Goal: Book appointment/travel/reservation

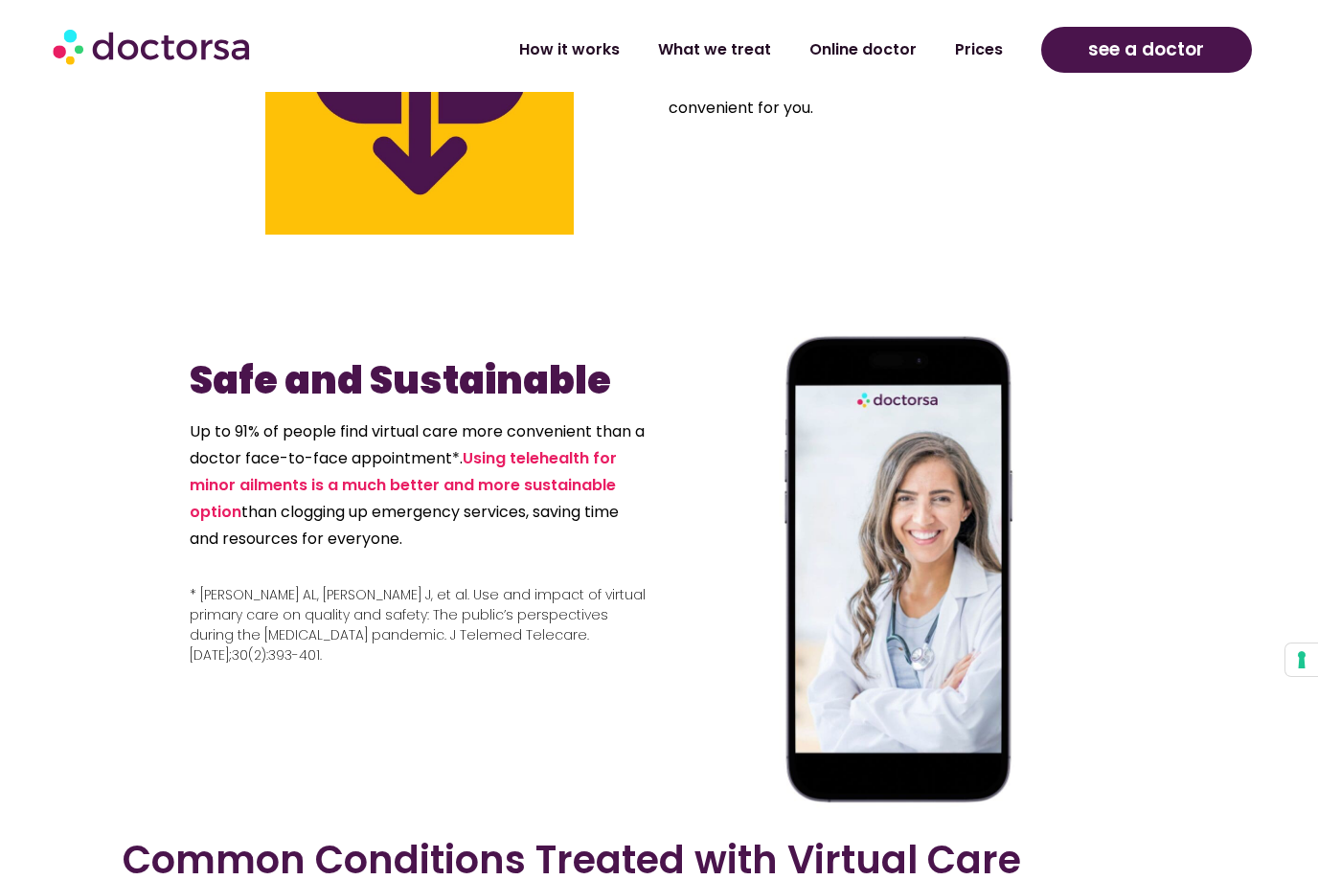
scroll to position [2496, 0]
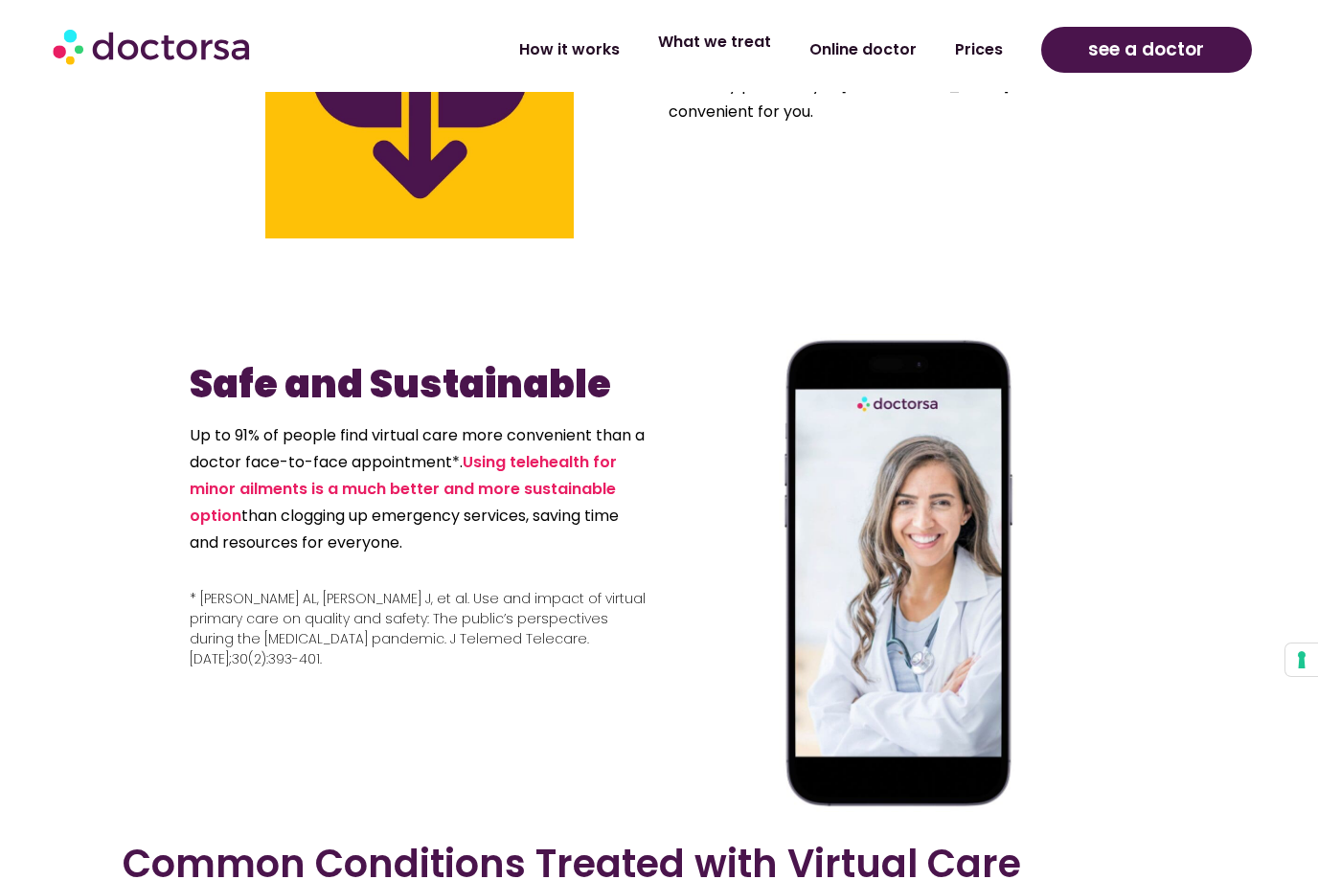
click at [727, 56] on link "What we treat" at bounding box center [714, 42] width 151 height 44
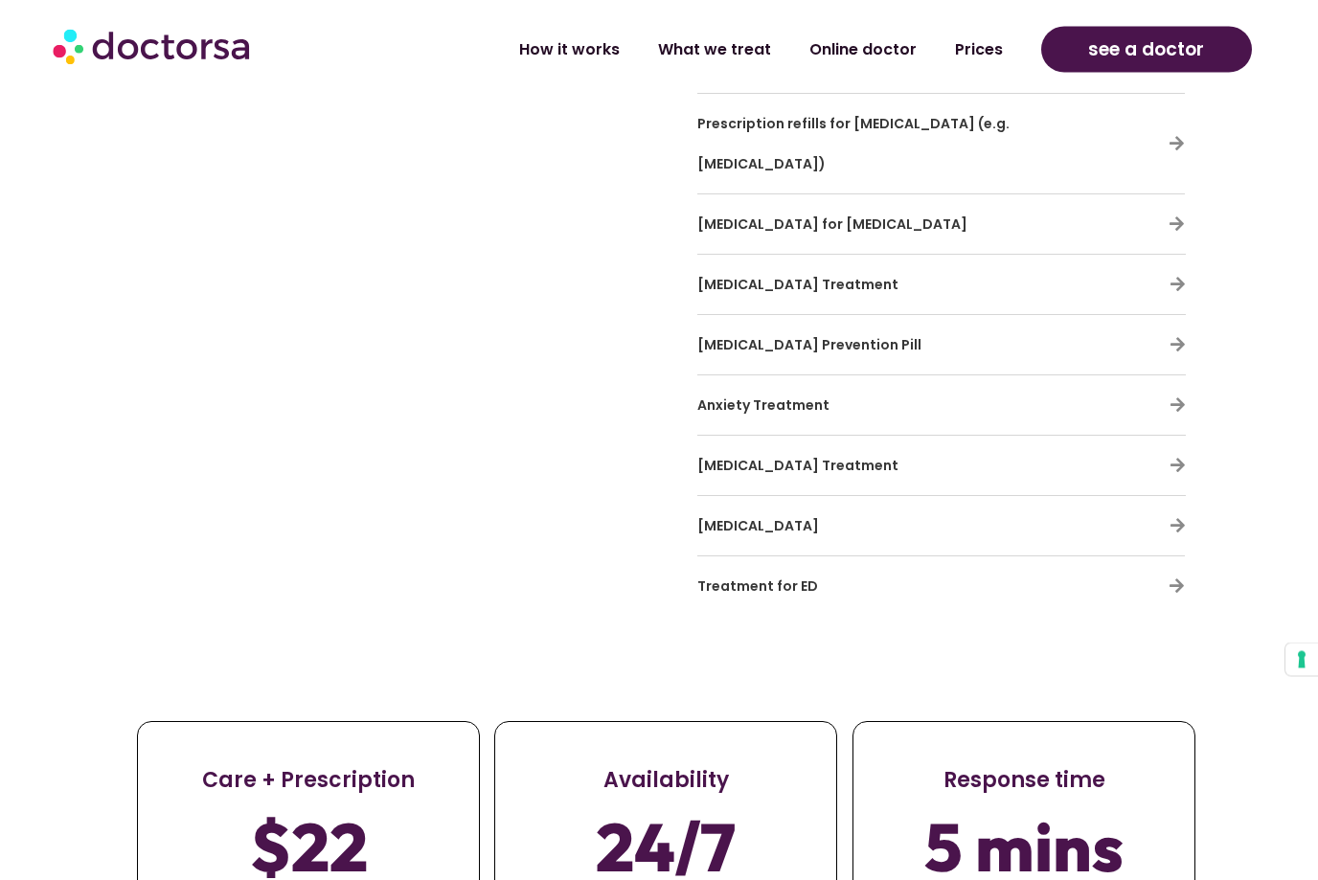
scroll to position [6047, 0]
click at [961, 385] on h3 "Anxiety Treatment" at bounding box center [885, 405] width 376 height 40
click at [1173, 396] on icon at bounding box center [1177, 404] width 16 height 16
click at [797, 396] on span "Anxiety Treatment" at bounding box center [763, 405] width 132 height 19
click at [766, 456] on span "[MEDICAL_DATA] Treatment" at bounding box center [797, 465] width 201 height 19
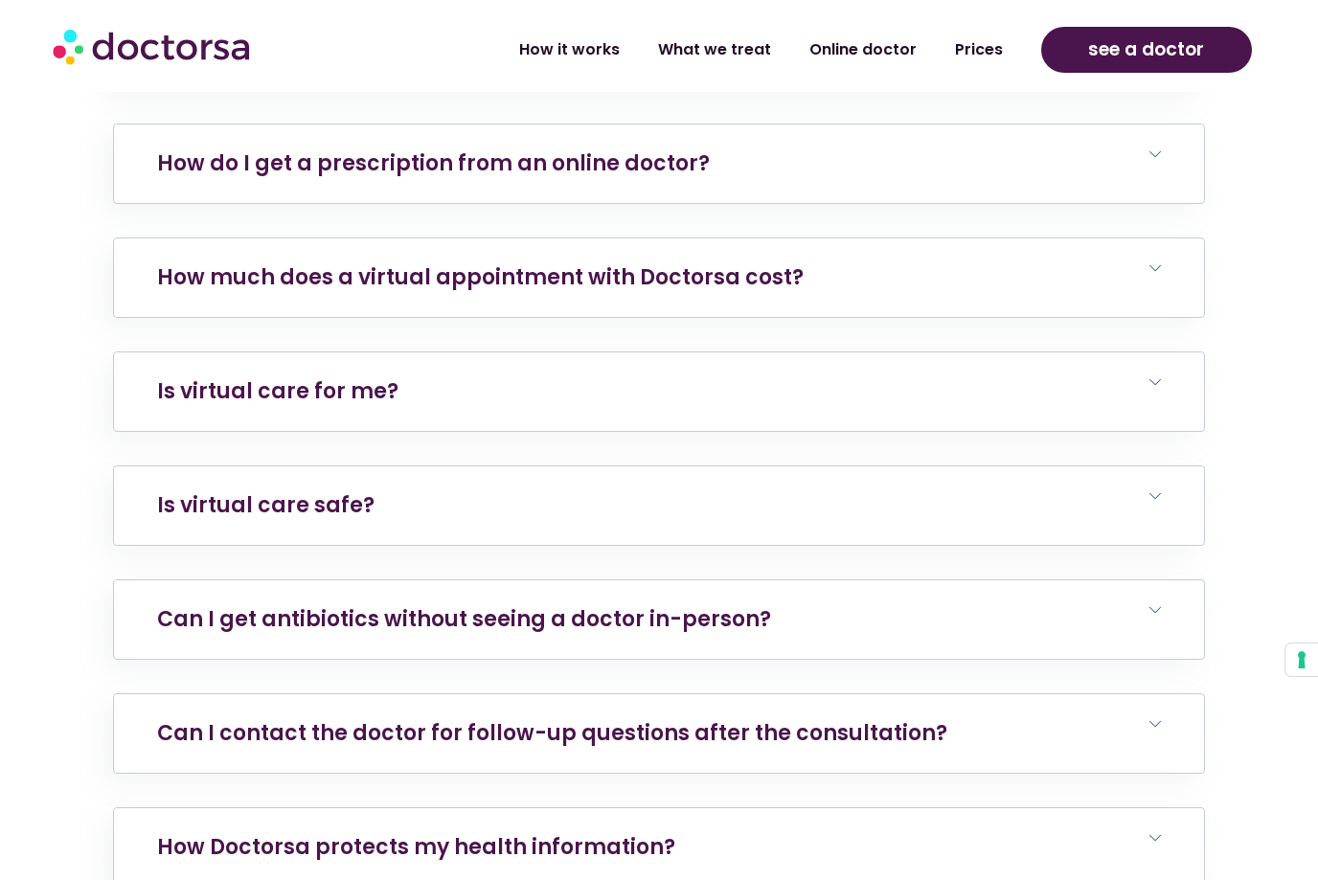
scroll to position [7998, 0]
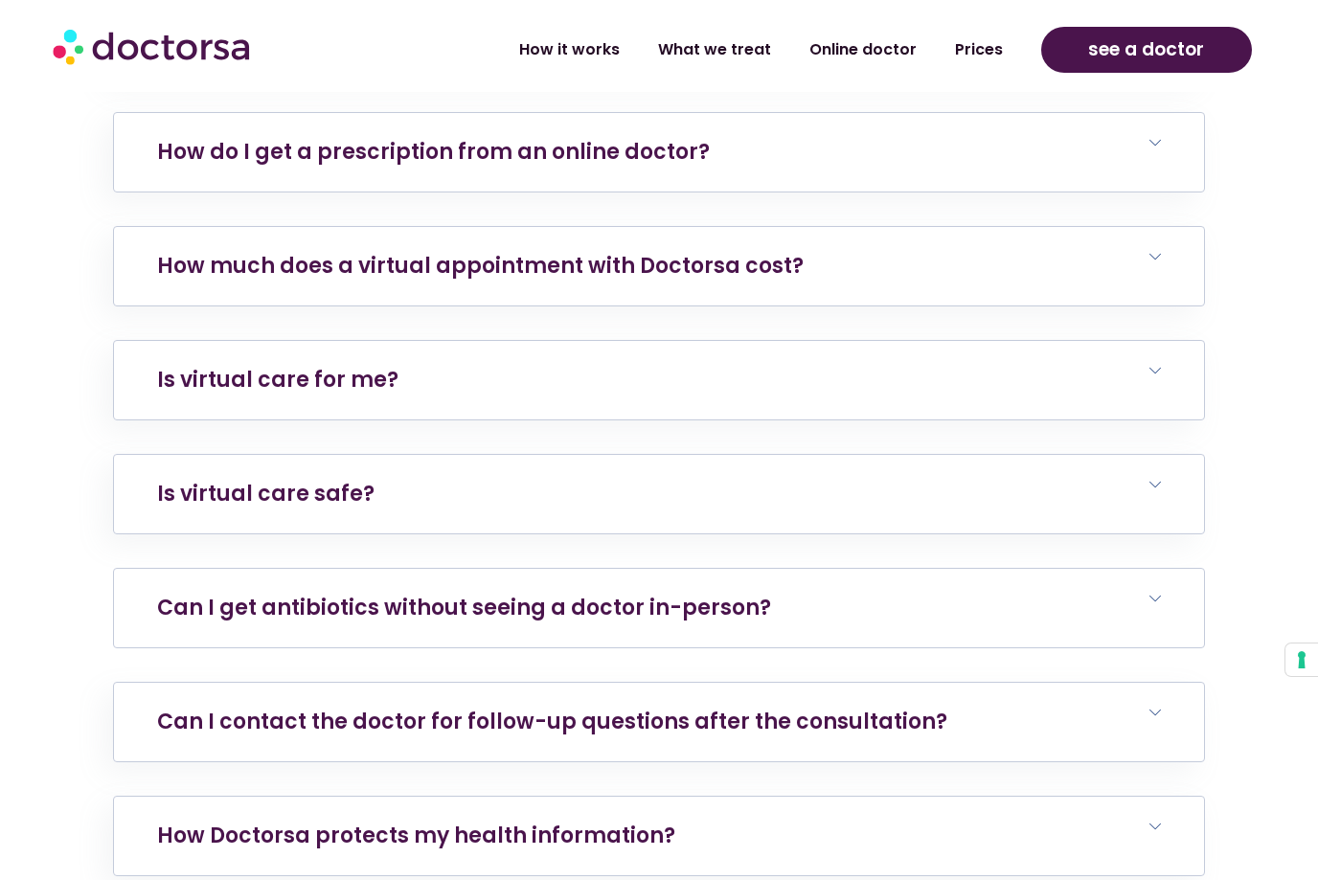
click at [846, 569] on h6 "Can I get antibiotics without seeing a doctor in-person?" at bounding box center [659, 608] width 1090 height 79
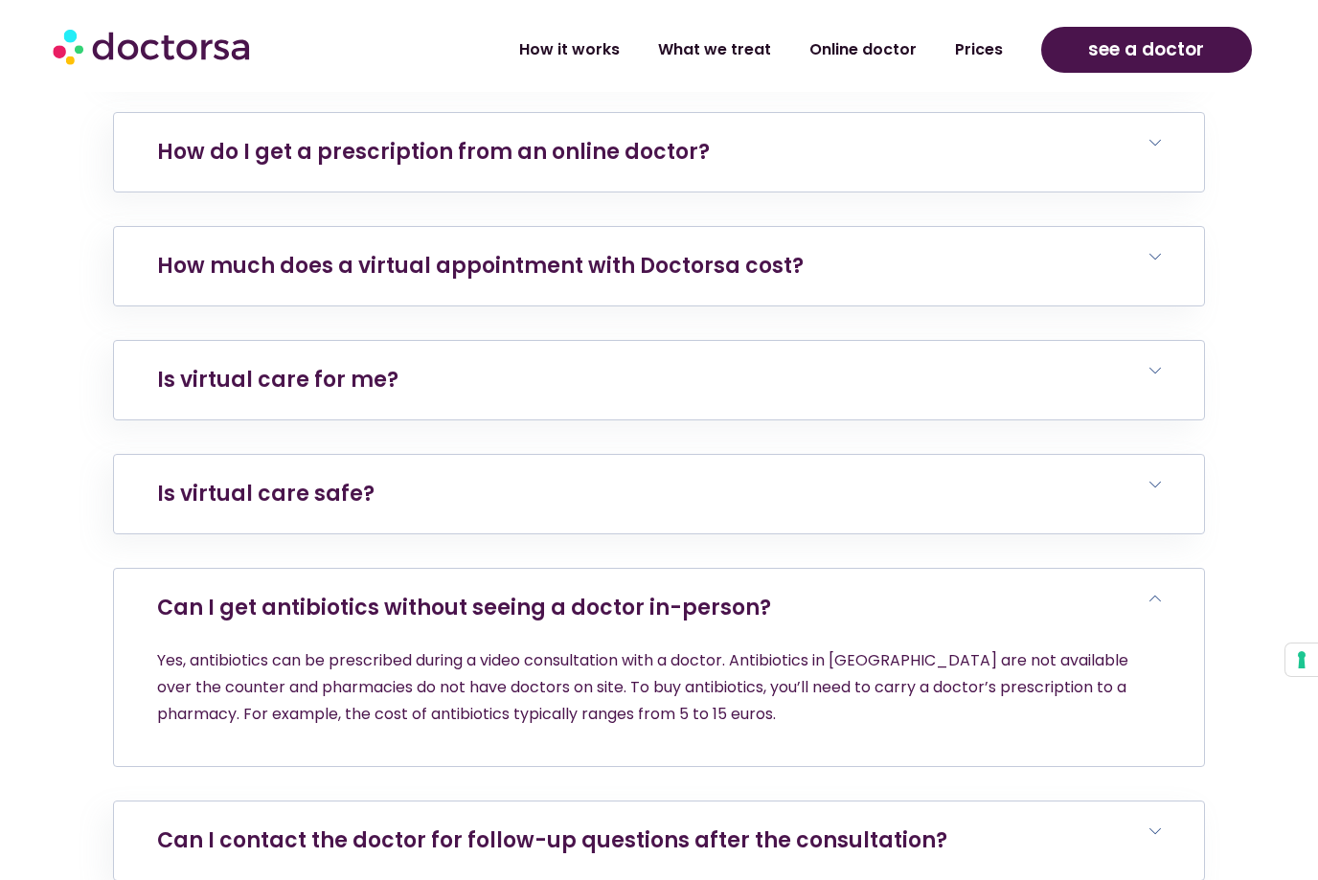
click at [805, 569] on h6 "Can I get antibiotics without seeing a doctor in-person?" at bounding box center [659, 608] width 1090 height 79
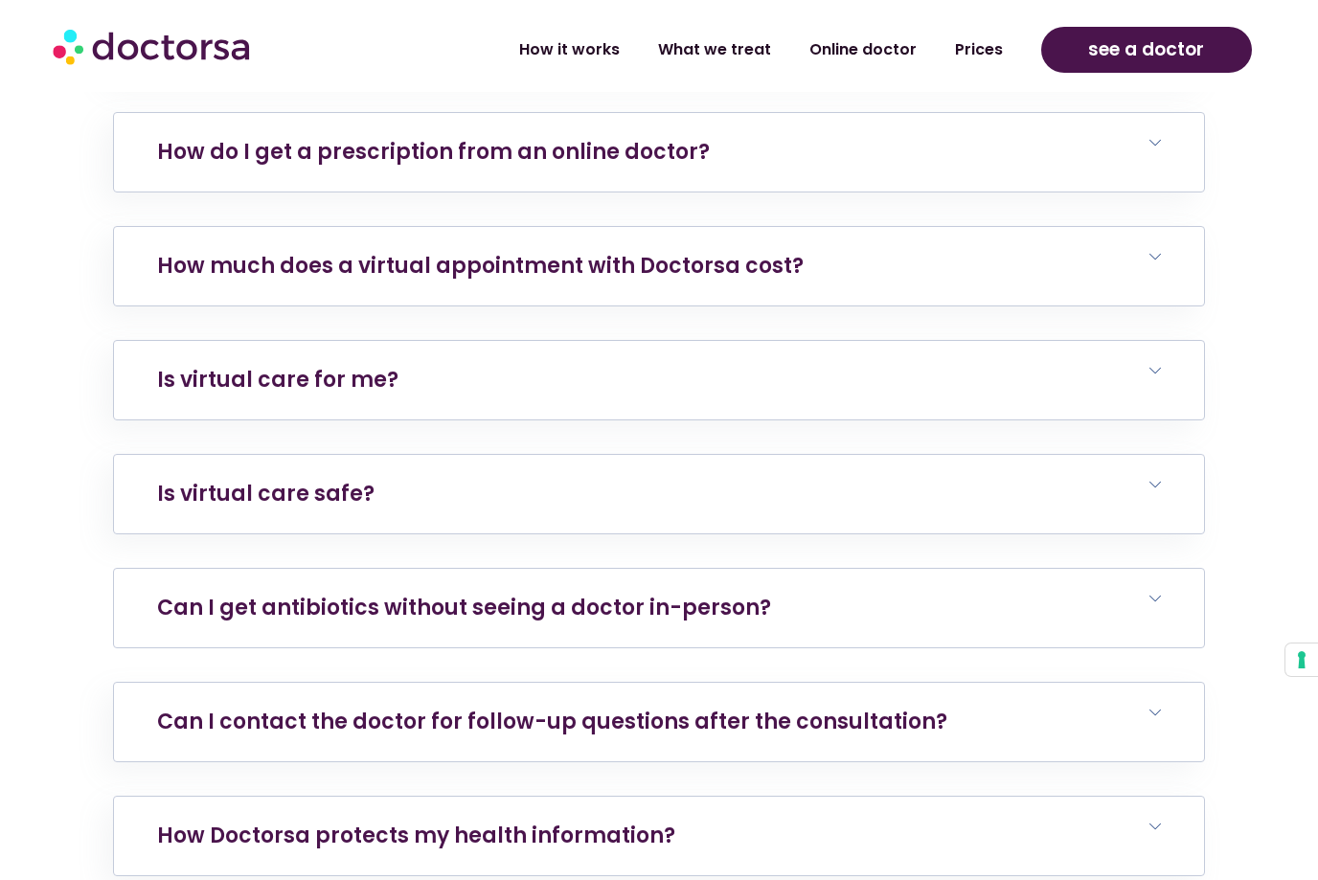
click at [805, 569] on h6 "Can I get antibiotics without seeing a doctor in-person?" at bounding box center [659, 608] width 1090 height 79
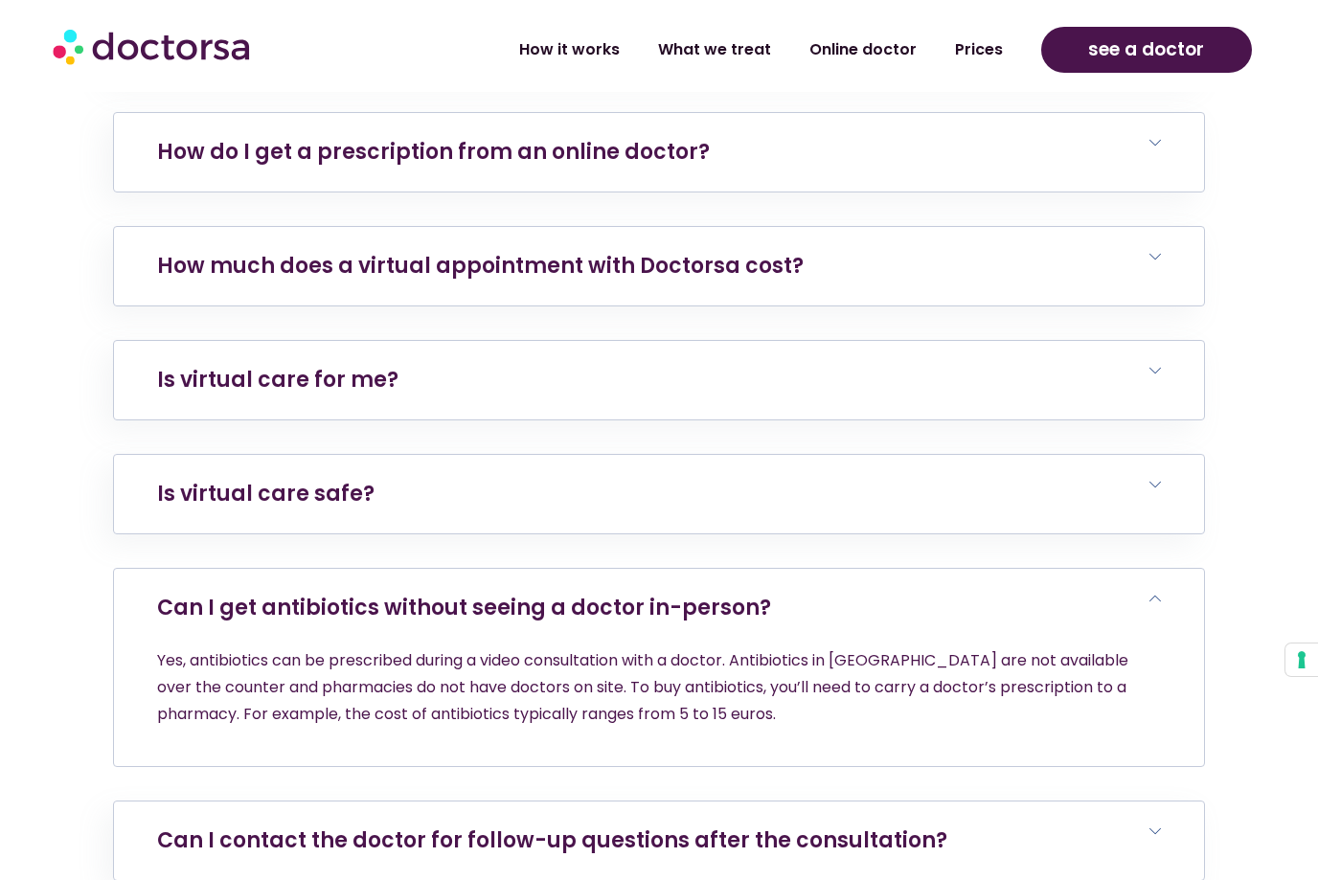
click at [805, 569] on h6 "Can I get antibiotics without seeing a doctor in-person?" at bounding box center [659, 608] width 1090 height 79
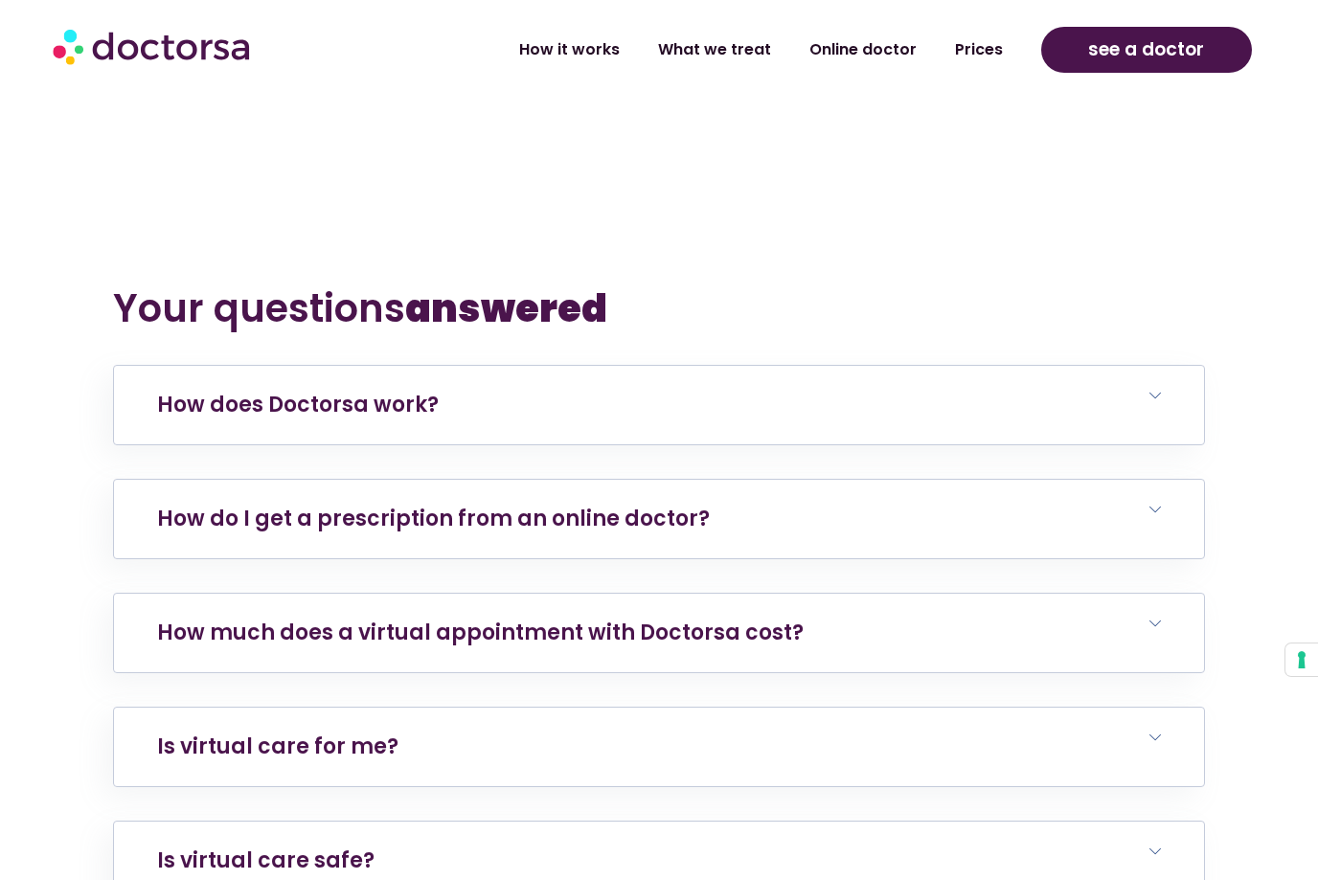
scroll to position [7728, 0]
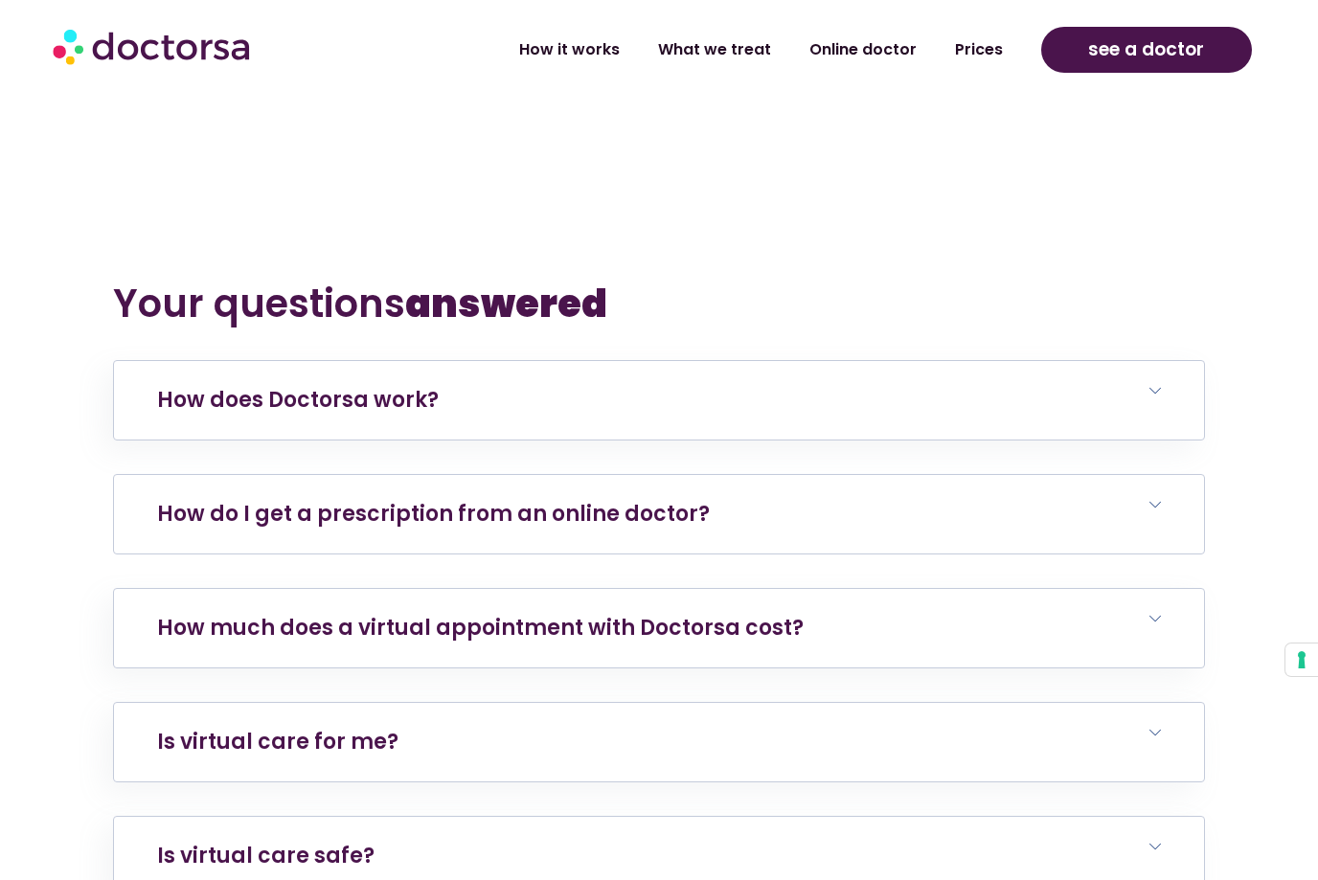
click at [887, 475] on h6 "How do I get a prescription from an online doctor?" at bounding box center [659, 514] width 1090 height 79
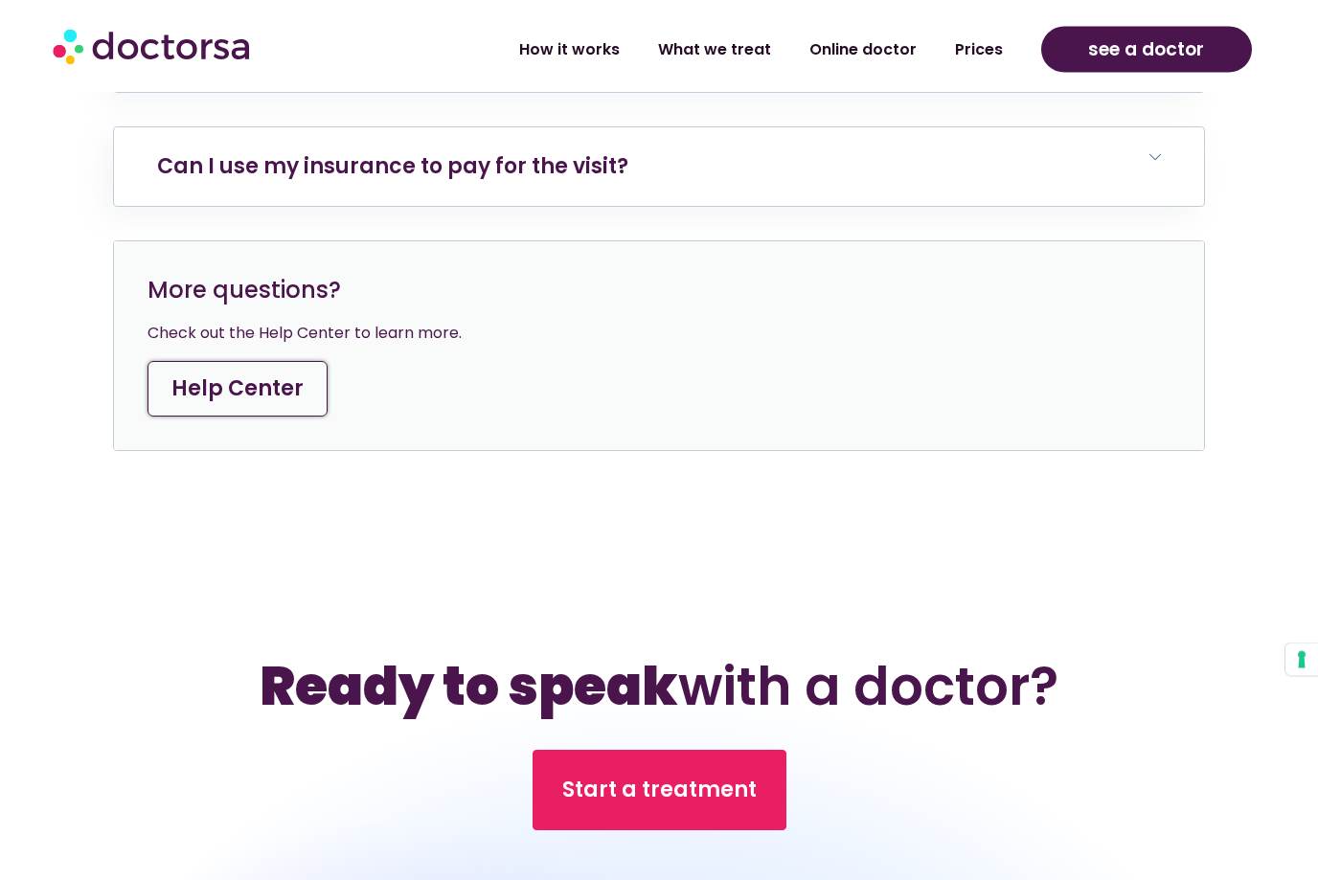
scroll to position [9060, 0]
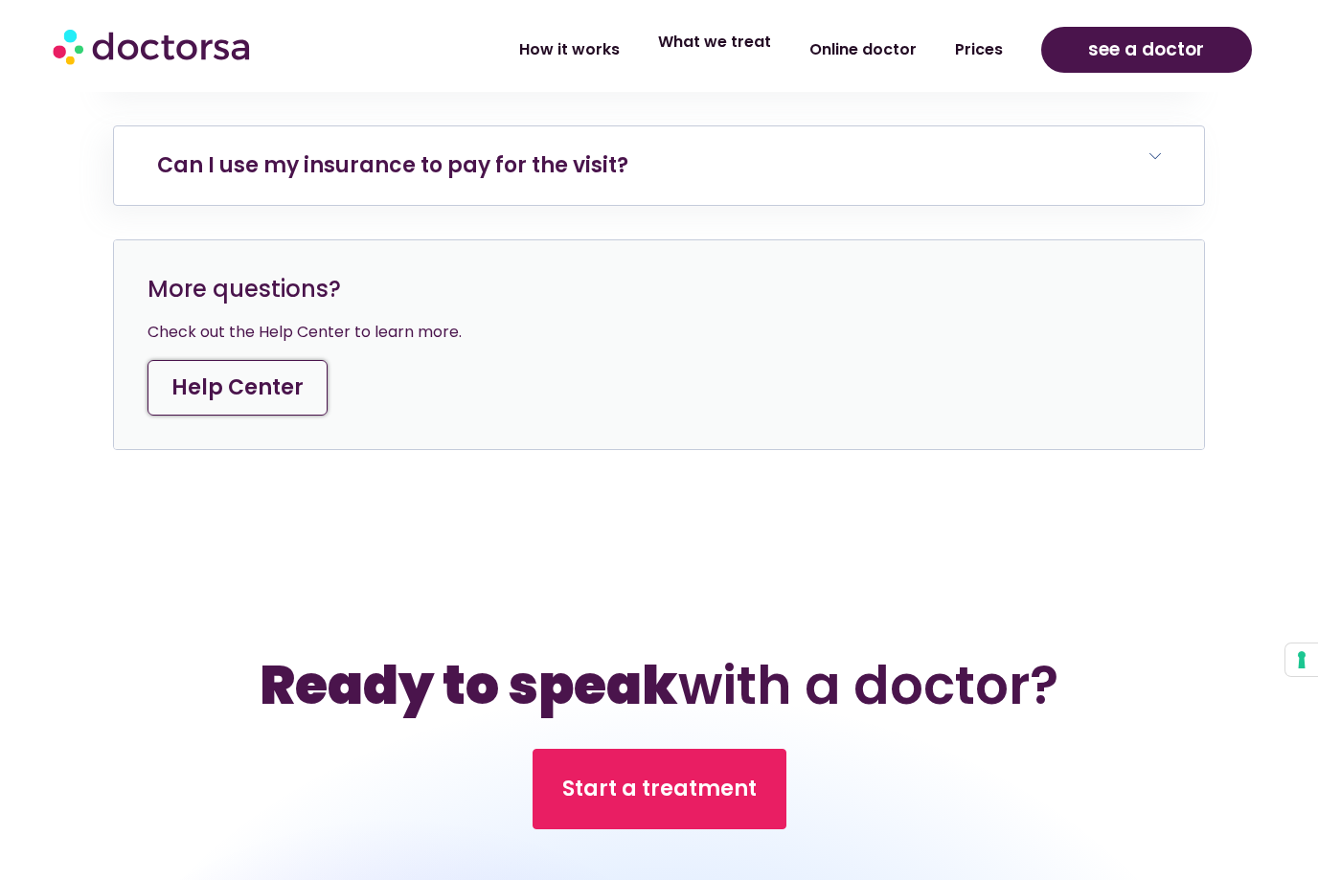
click at [715, 61] on link "What we treat" at bounding box center [714, 42] width 151 height 44
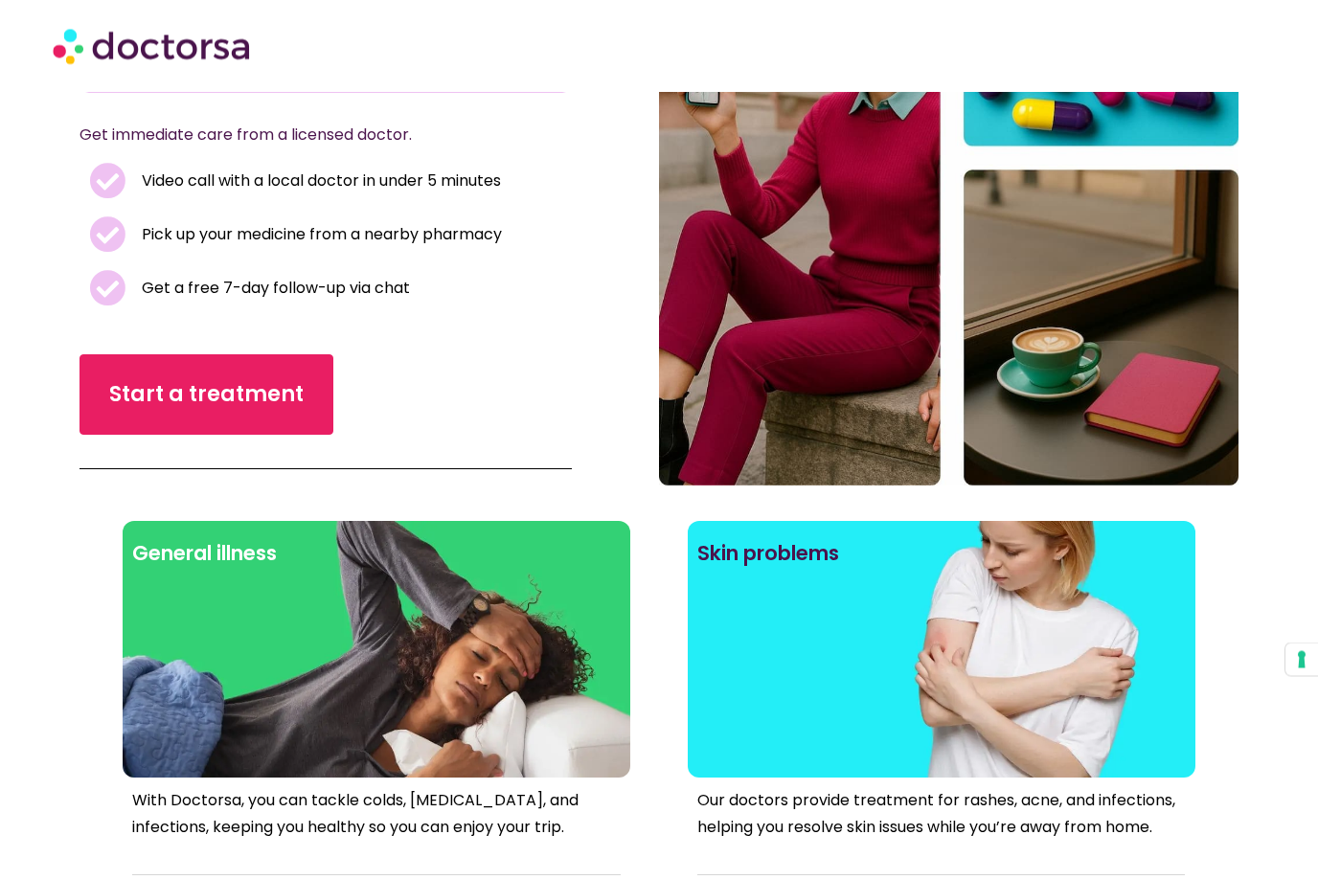
scroll to position [288, 0]
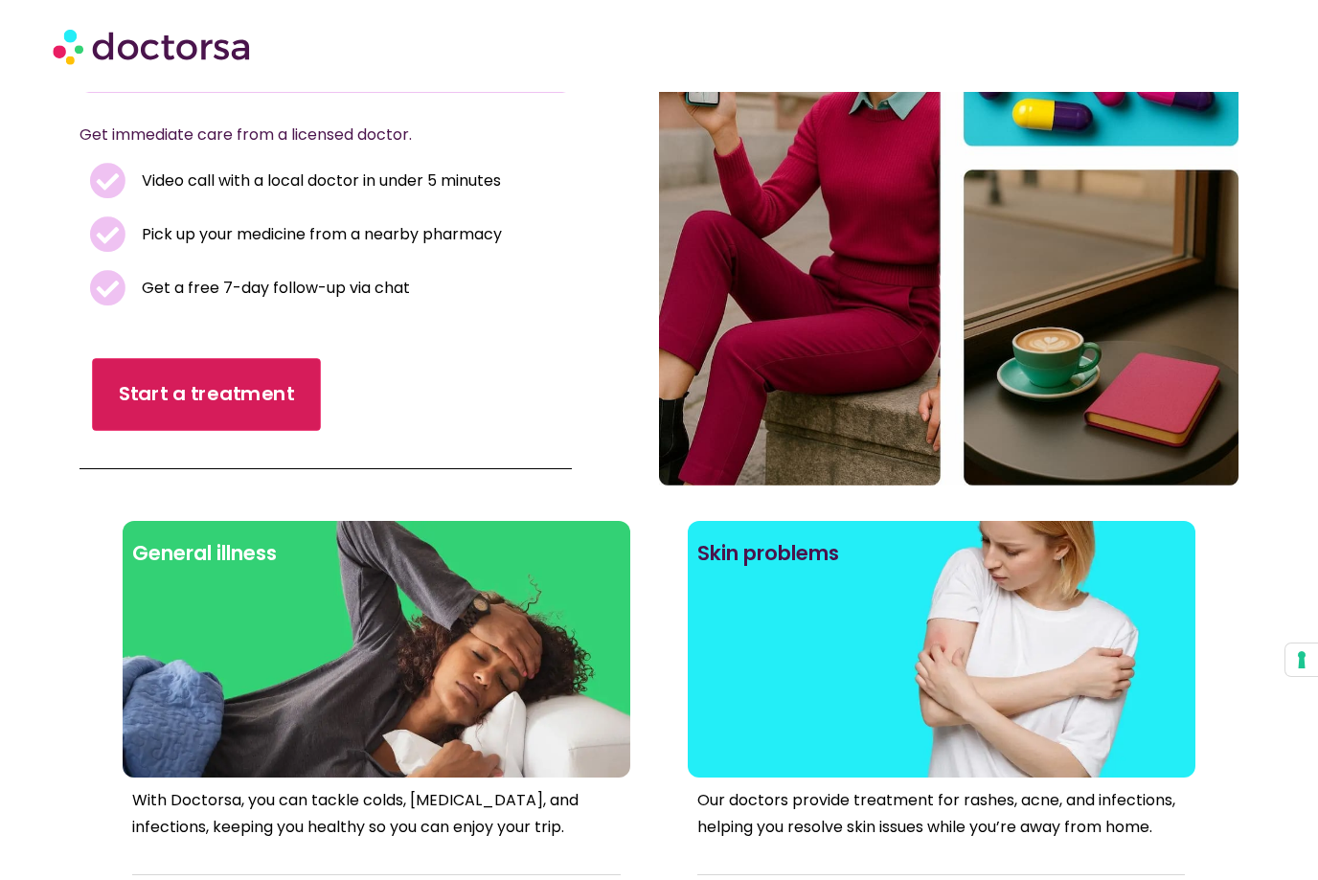
click at [153, 409] on link "Start a treatment" at bounding box center [206, 395] width 229 height 73
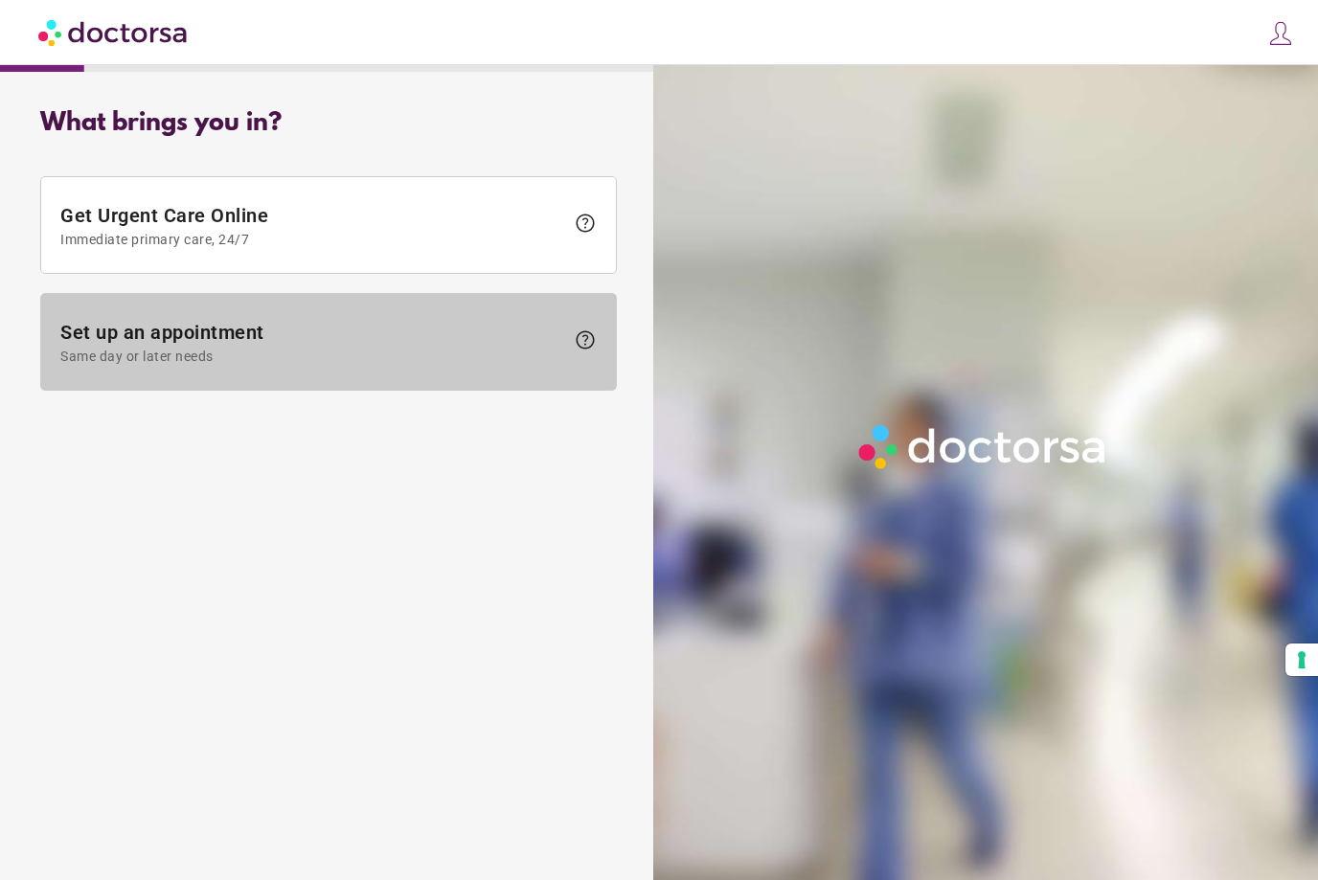
click at [364, 312] on span at bounding box center [328, 342] width 575 height 96
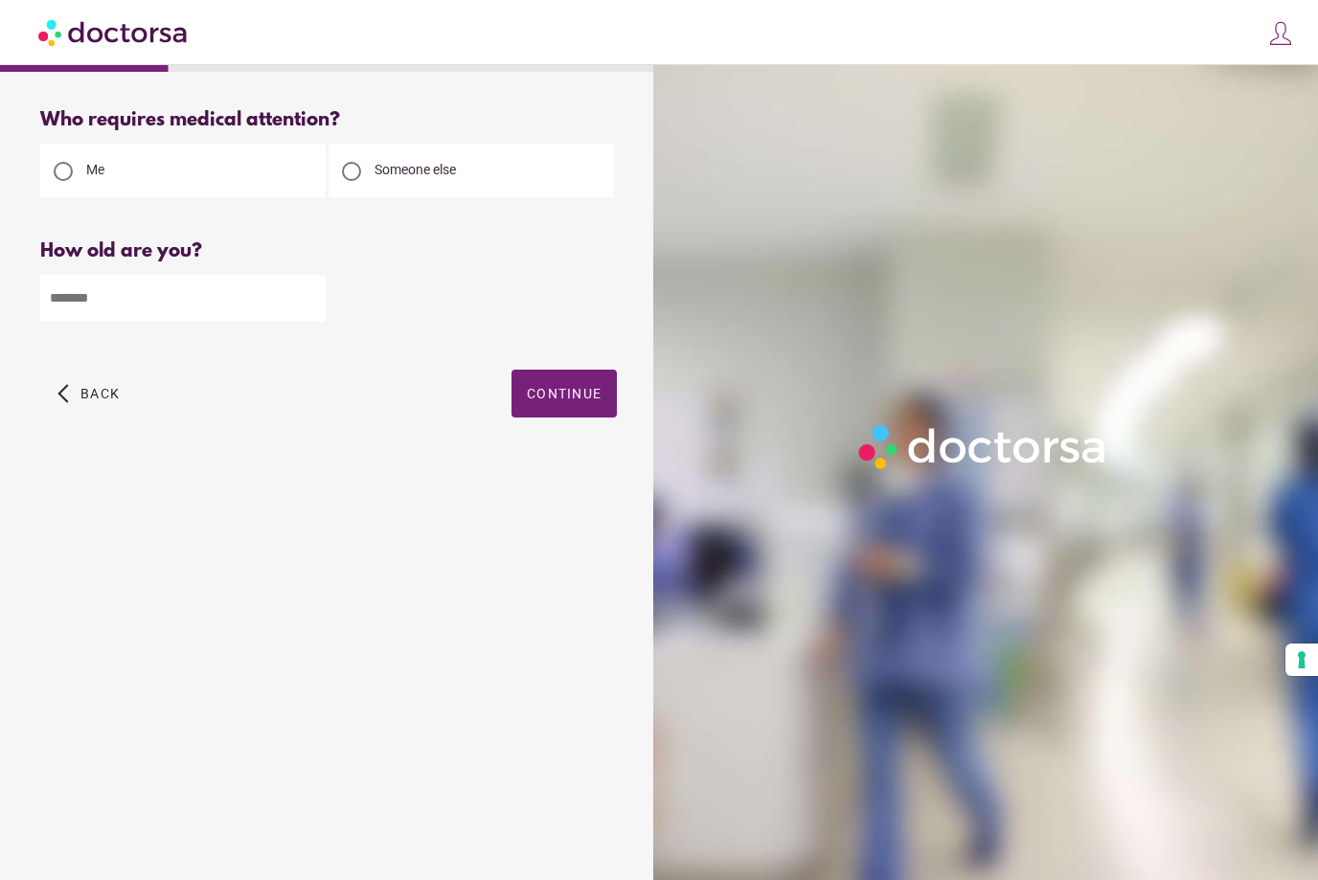
click at [221, 317] on input "number" at bounding box center [182, 298] width 285 height 47
type input "**"
click at [532, 418] on span "button" at bounding box center [563, 394] width 105 height 48
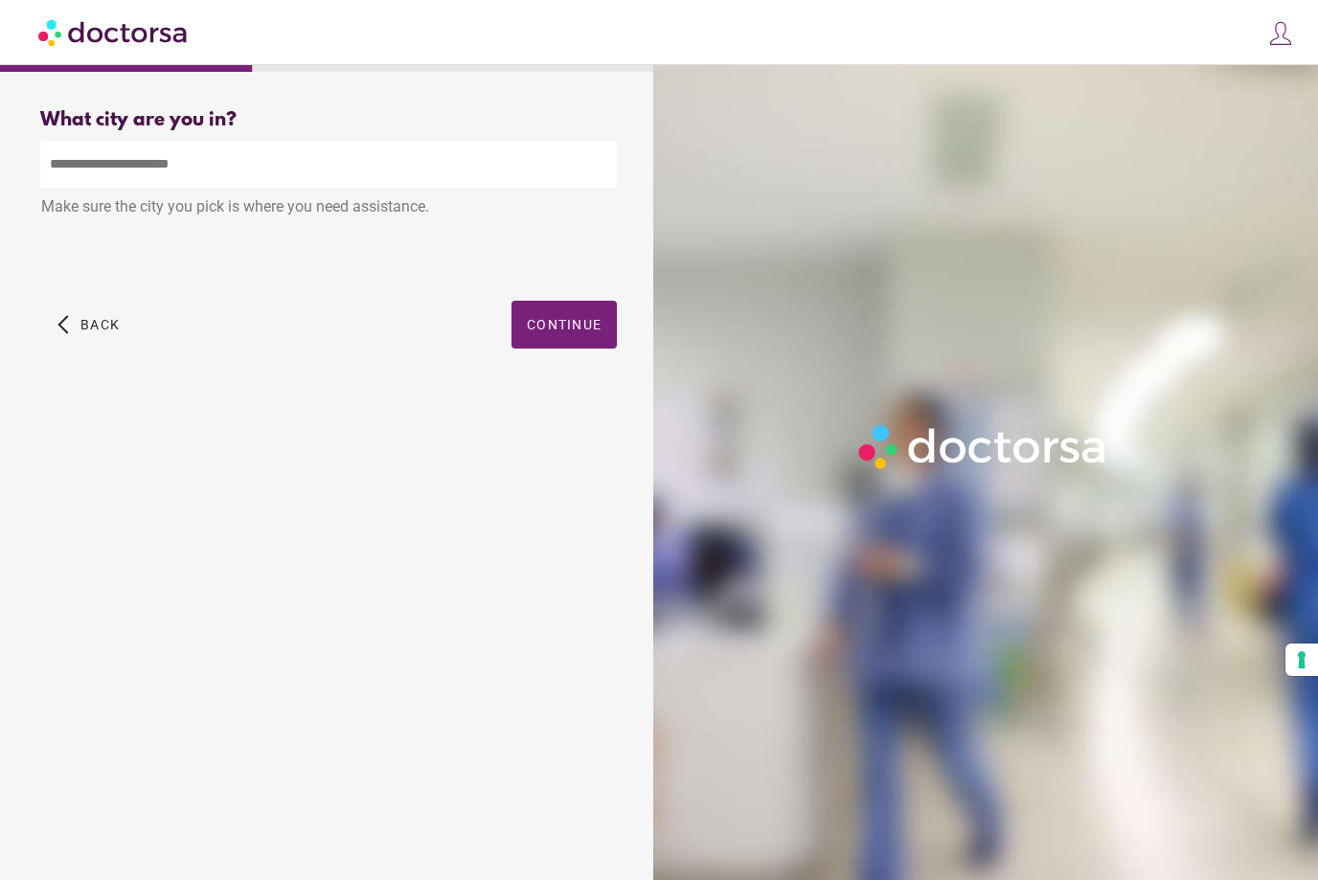
click at [396, 156] on input "text" at bounding box center [328, 164] width 577 height 47
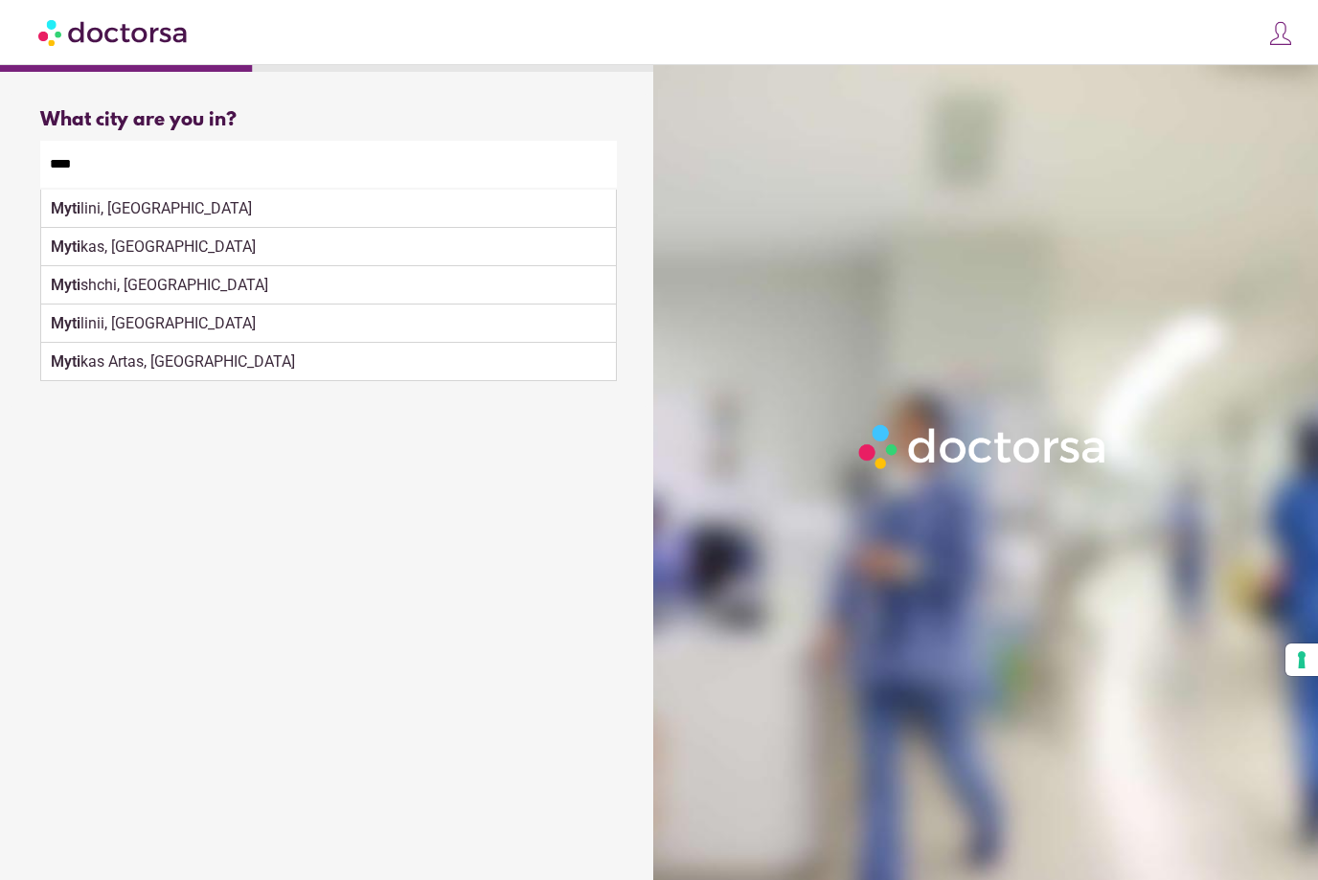
click at [300, 208] on div "Myti lini, Greece" at bounding box center [328, 209] width 575 height 38
type input "**********"
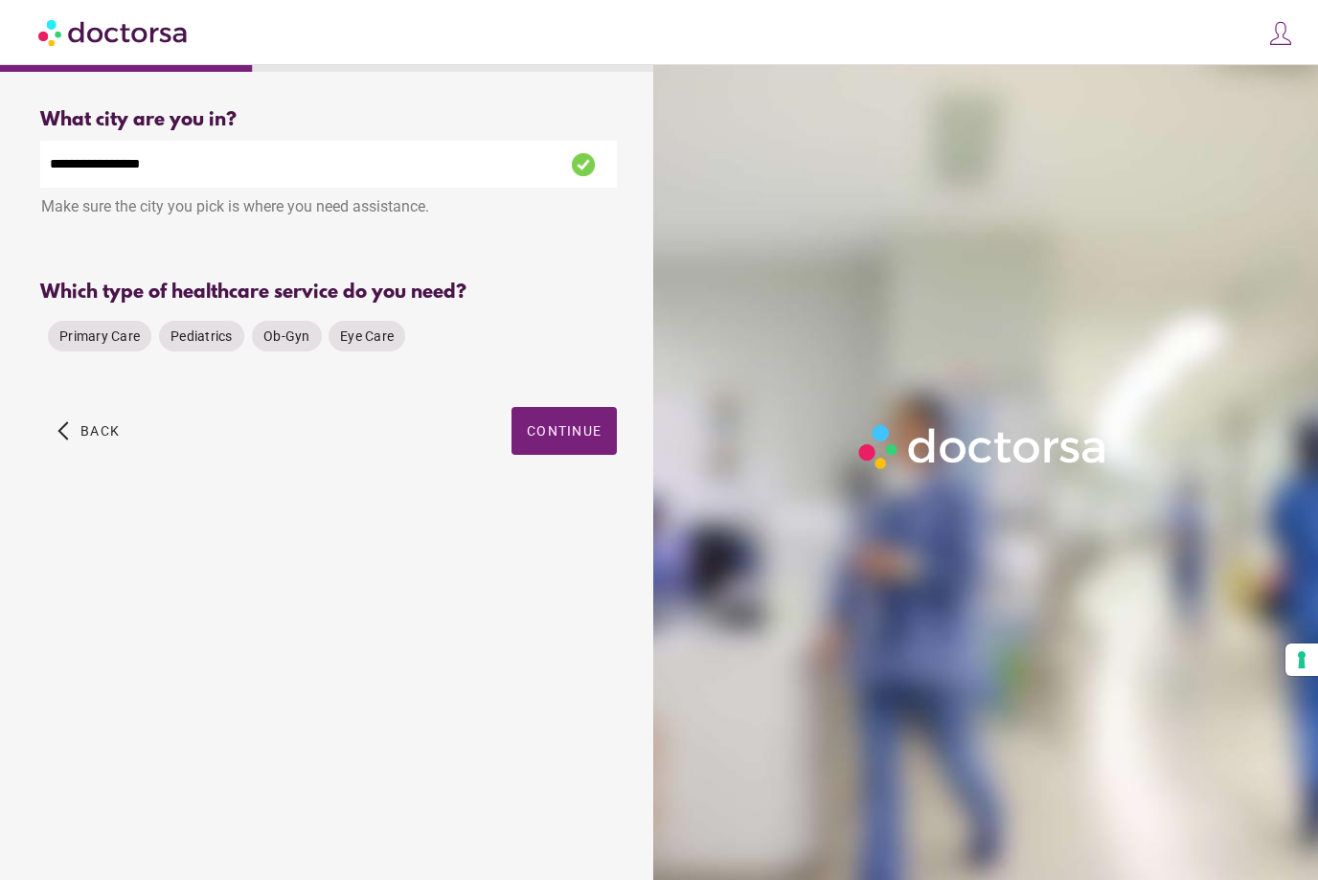
click at [115, 357] on div "Which type of healthcare service do you need? Primary Care Pediatrics Ob-Gyn Ey…" at bounding box center [328, 335] width 577 height 106
click at [115, 339] on span "Primary Care" at bounding box center [99, 335] width 80 height 15
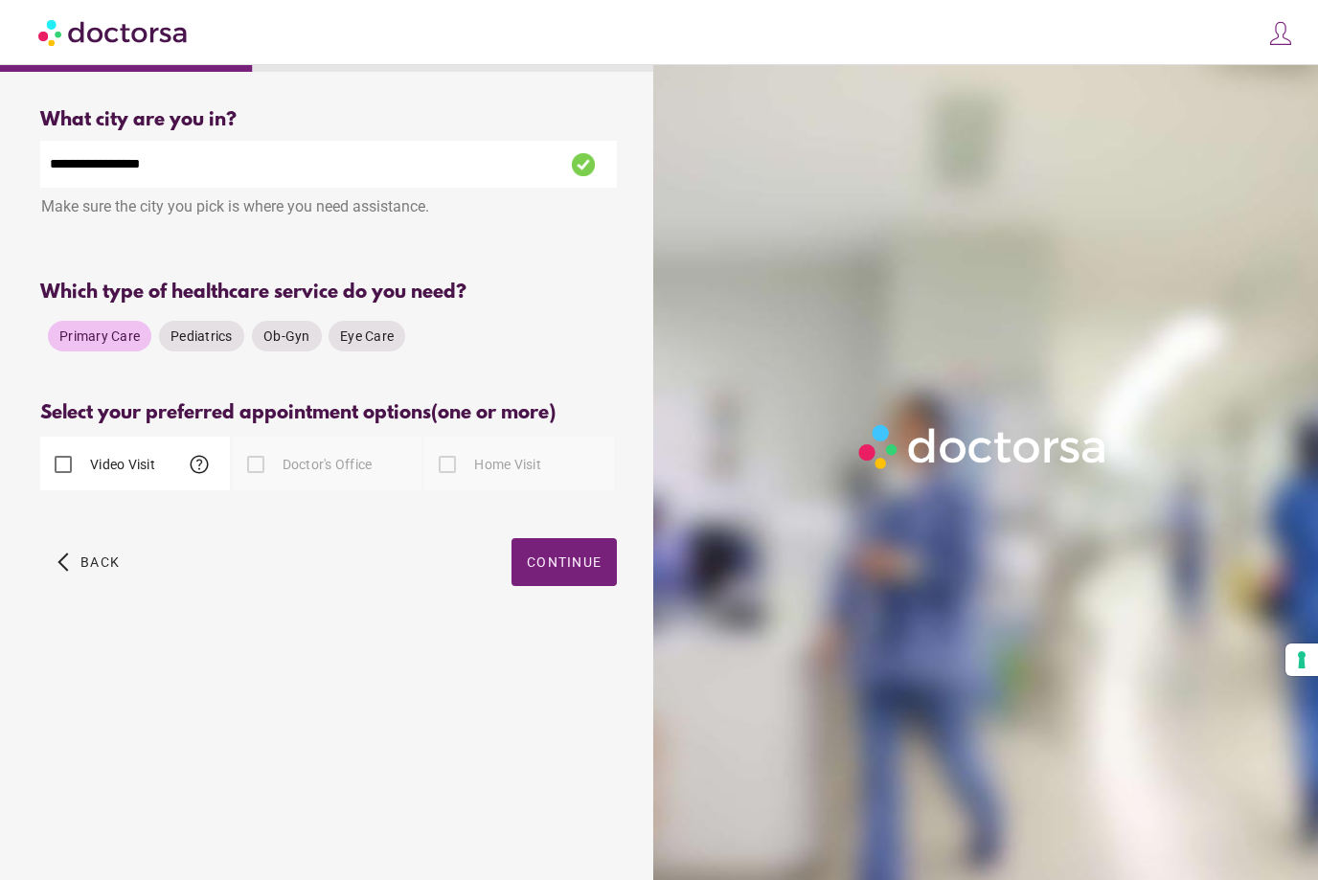
click at [334, 462] on label "Doctor's Office" at bounding box center [326, 464] width 94 height 19
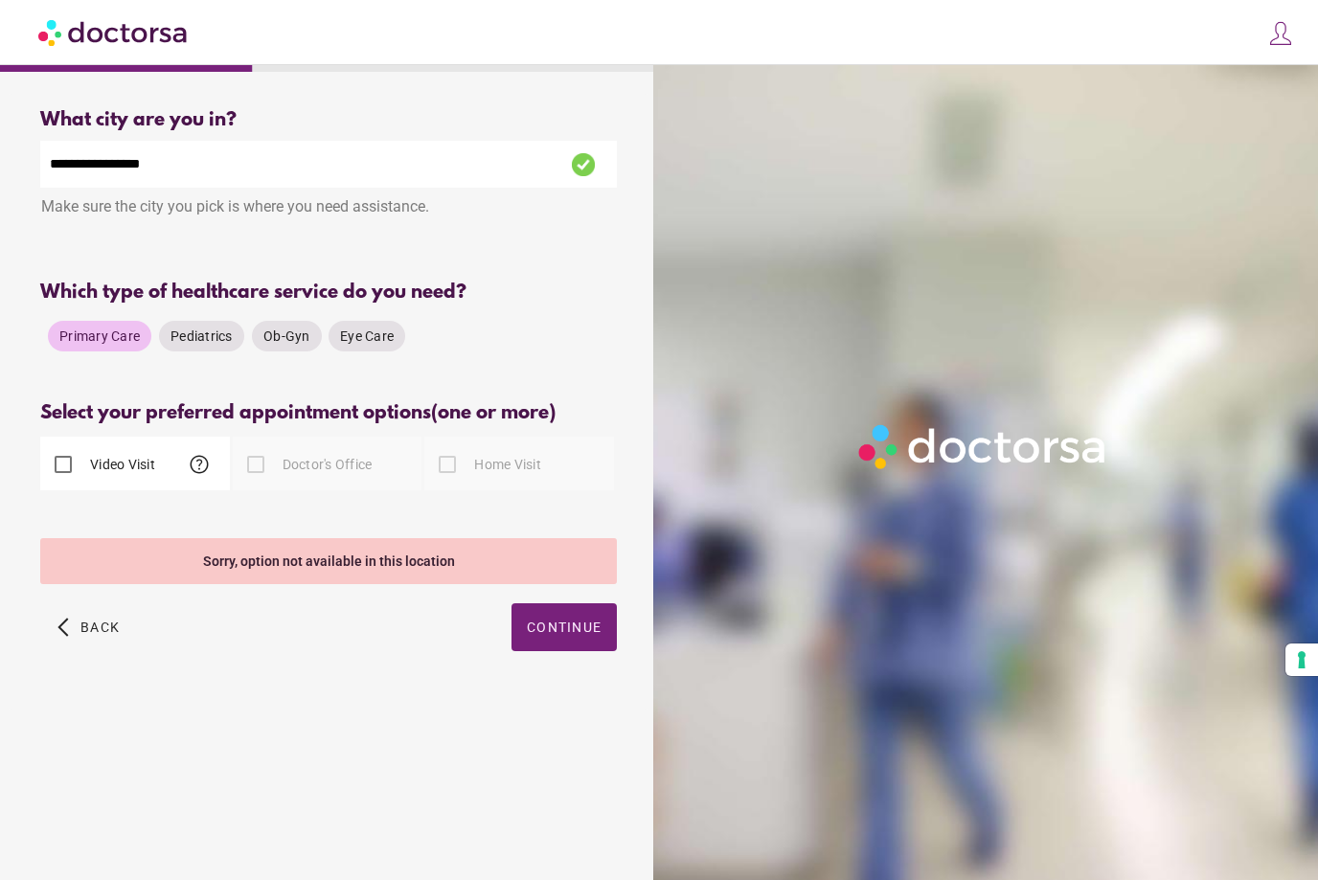
click at [507, 471] on div "Home Visit" at bounding box center [482, 465] width 117 height 46
click at [131, 480] on div "Video Visit help" at bounding box center [97, 465] width 115 height 46
click at [196, 464] on span "help" at bounding box center [199, 464] width 23 height 23
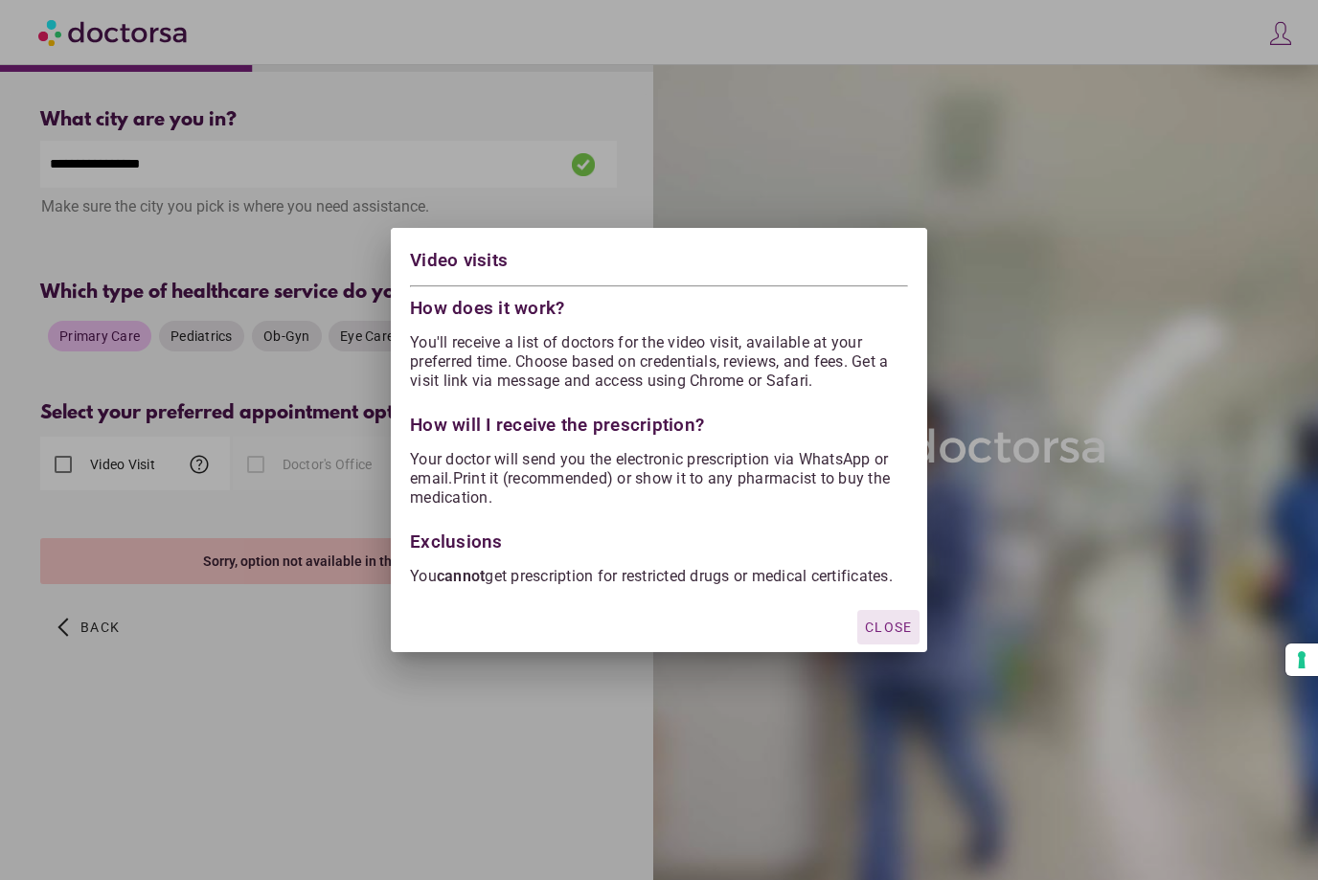
scroll to position [4, 0]
